Goal: Task Accomplishment & Management: Use online tool/utility

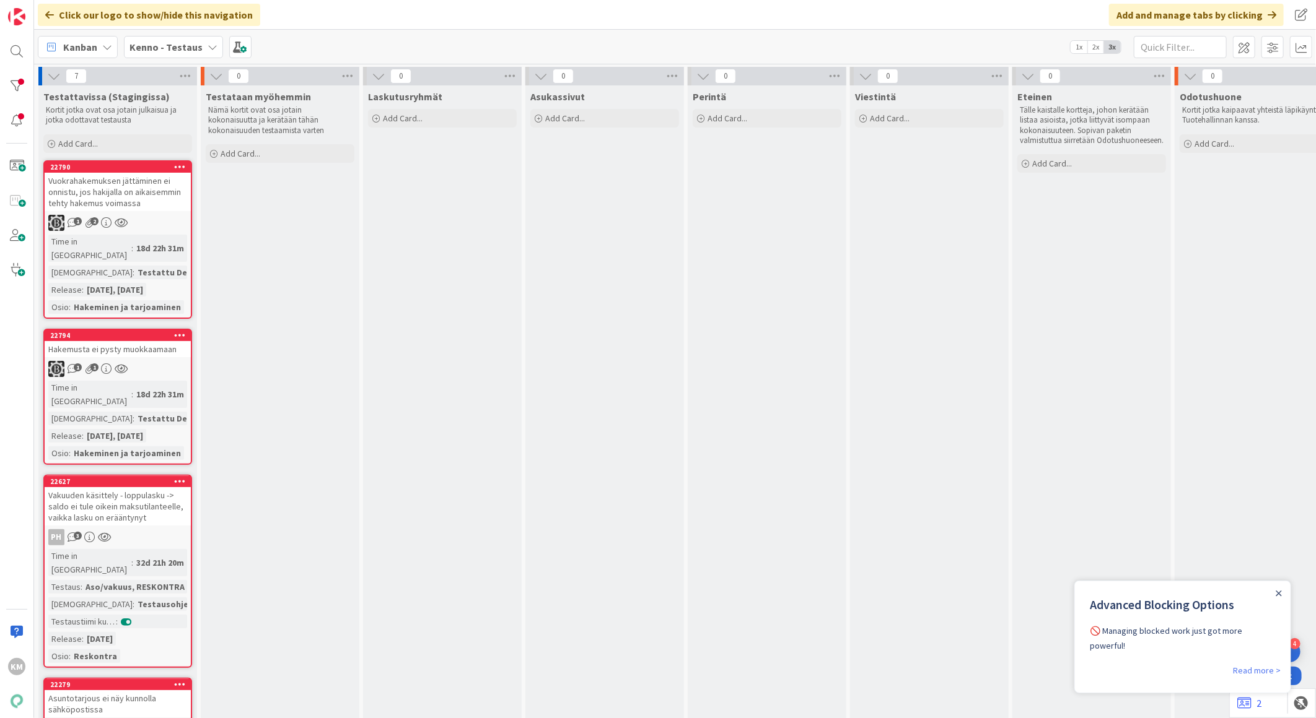
click at [201, 45] on div "Kenno - Testaus" at bounding box center [173, 47] width 99 height 22
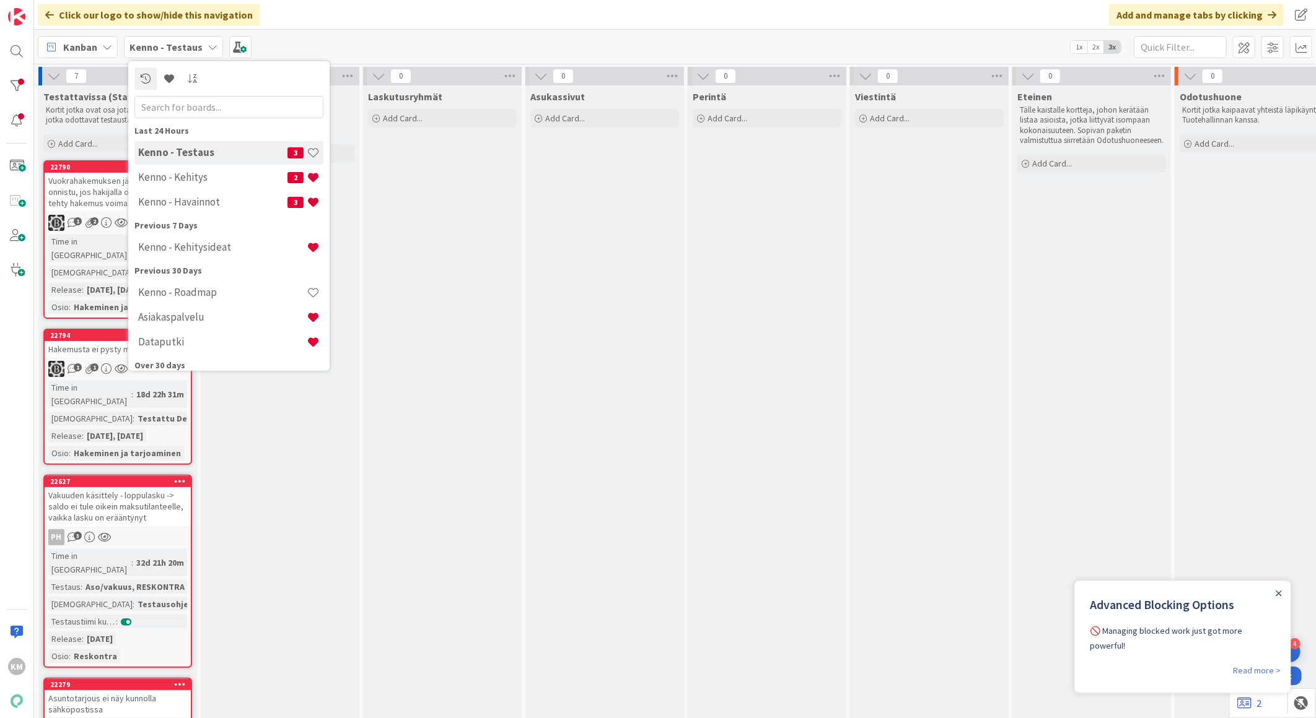
click at [189, 203] on h4 "Kenno - Havainnot" at bounding box center [212, 202] width 149 height 12
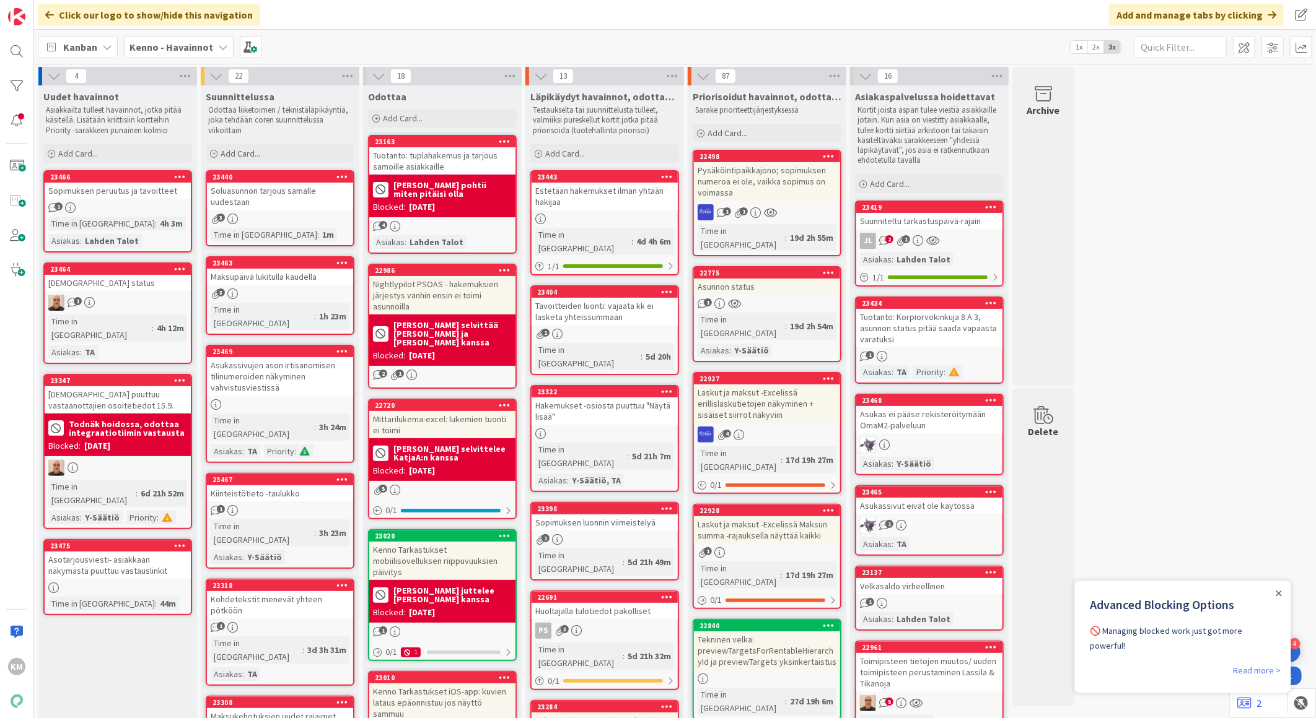
click at [964, 230] on link "23419 Suunniteltu tarkastuspäivä-rajain JL 2 1 Asiakas : Lahden Talot 1 / 1" at bounding box center [929, 244] width 149 height 86
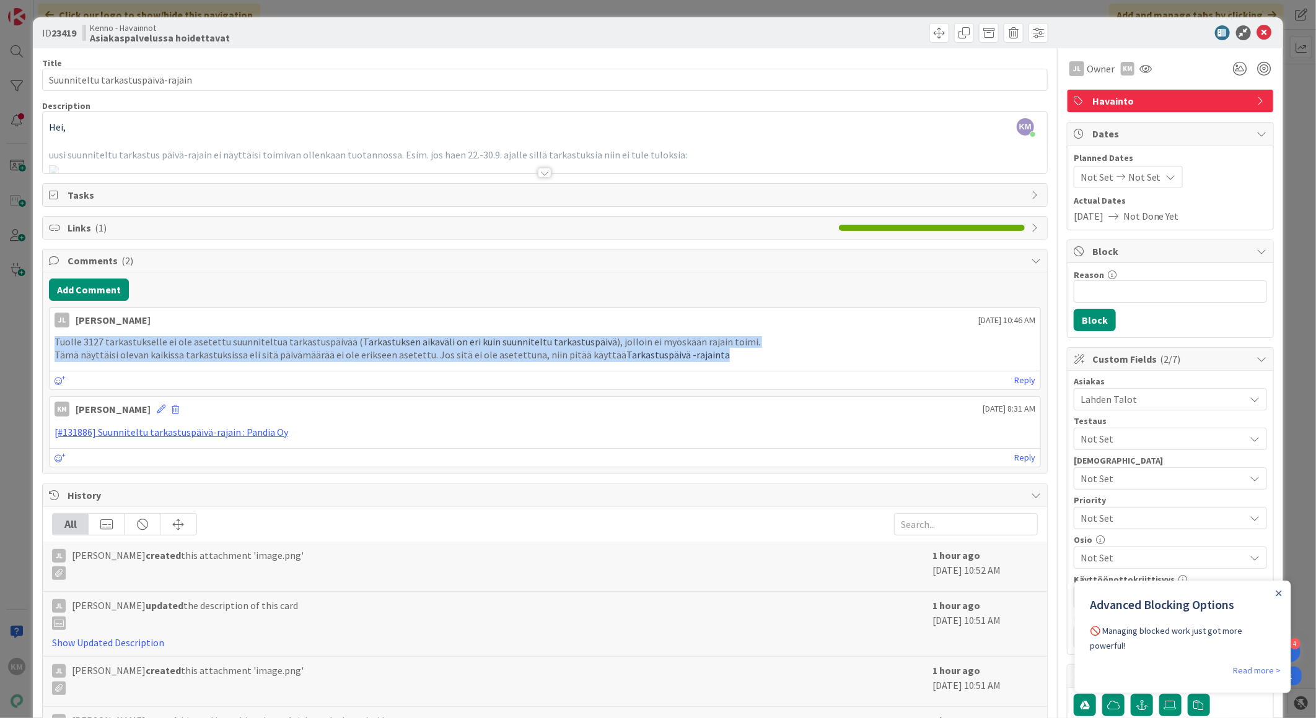
drag, startPoint x: 51, startPoint y: 343, endPoint x: 731, endPoint y: 354, distance: 680.1
click at [731, 354] on div "Tuolle 3127 tarkastukselle ei ole asetettu suunniteltua tarkastuspäivää ( Tarka…" at bounding box center [545, 349] width 990 height 36
copy div "Tuolle 3127 tarkastukselle ei ole asetettu suunniteltua tarkastuspäivää ( Tarka…"
click at [144, 436] on link "[#131886] Suunniteltu tarkastuspäivä-rajain : Pandia Oy" at bounding box center [171, 432] width 233 height 12
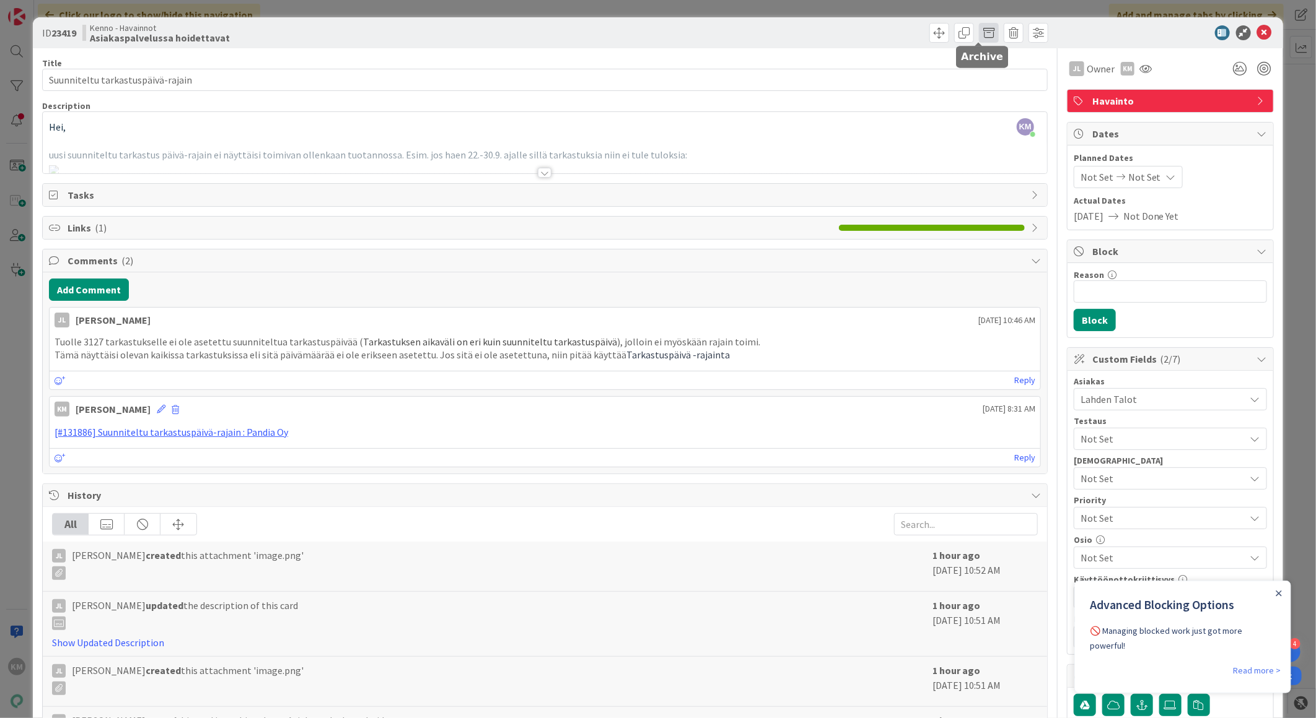
click at [983, 34] on span at bounding box center [989, 33] width 20 height 20
click at [995, 90] on button "Archive" at bounding box center [1009, 91] width 49 height 22
